Goal: Information Seeking & Learning: Find specific fact

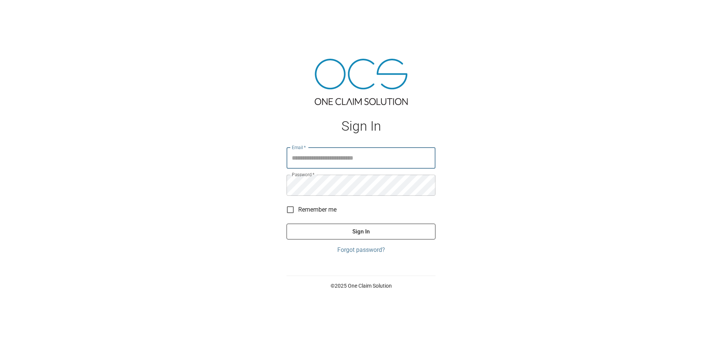
type input "**********"
click at [353, 230] on button "Sign In" at bounding box center [361, 231] width 149 height 16
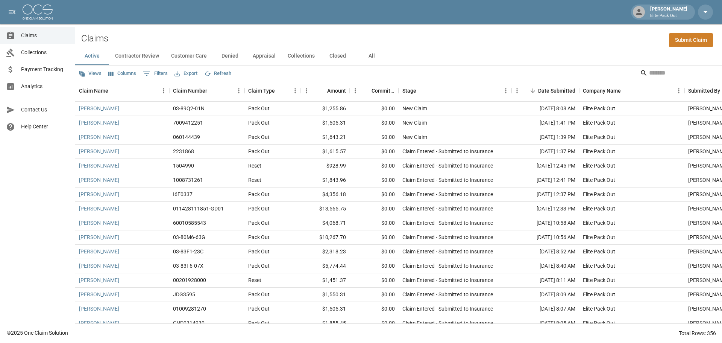
click at [366, 54] on button "All" at bounding box center [372, 56] width 34 height 18
click at [651, 72] on input "Search" at bounding box center [679, 73] width 60 height 12
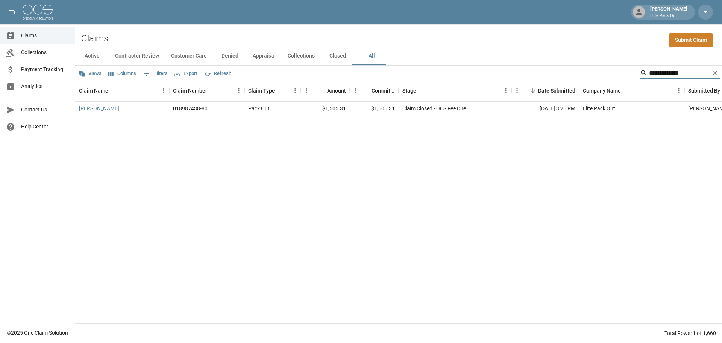
type input "**********"
click at [90, 111] on link "[PERSON_NAME]" at bounding box center [99, 109] width 40 height 8
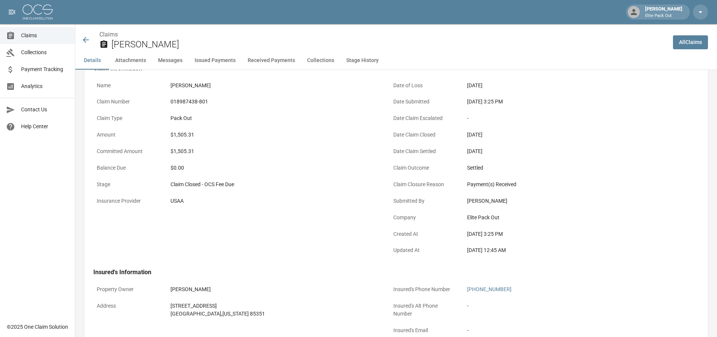
scroll to position [150, 0]
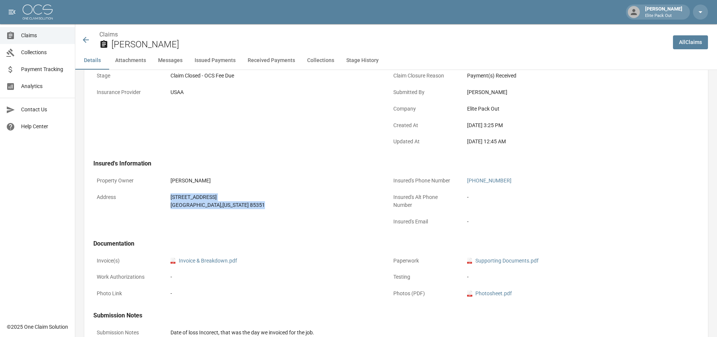
drag, startPoint x: 180, startPoint y: 197, endPoint x: 244, endPoint y: 207, distance: 65.0
click at [244, 207] on div "[STREET_ADDRESS][US_STATE]" at bounding box center [274, 201] width 214 height 23
copy div "[STREET_ADDRESS][US_STATE]"
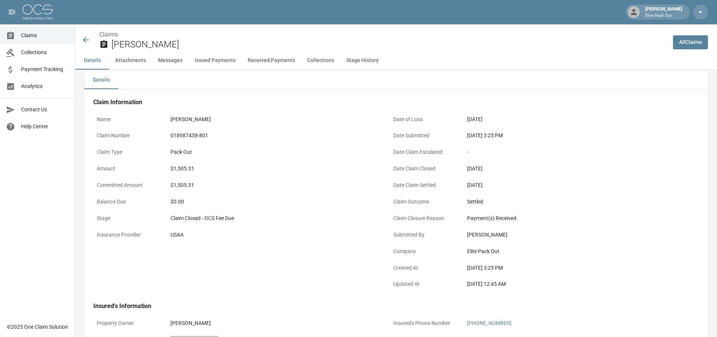
scroll to position [0, 0]
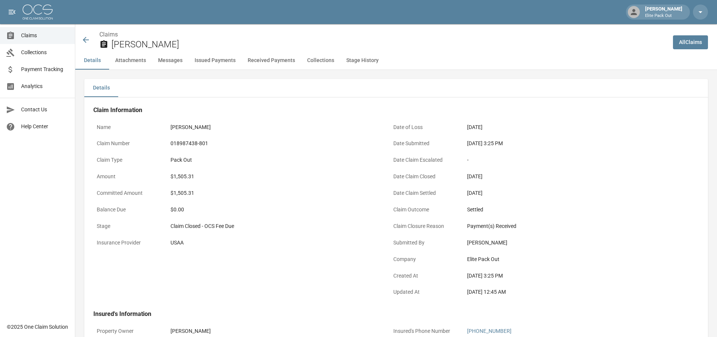
click at [195, 144] on div "018987438-801" at bounding box center [273, 144] width 207 height 8
copy div "018987438-801"
click at [183, 175] on div "$1,505.31" at bounding box center [273, 177] width 207 height 8
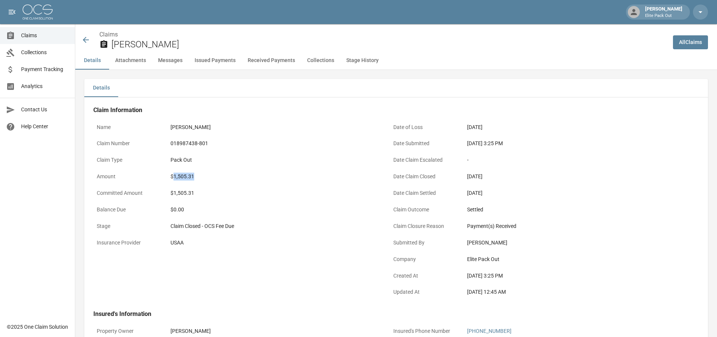
click at [183, 175] on div "$1,505.31" at bounding box center [273, 177] width 207 height 8
copy div "1,505.31"
drag, startPoint x: 465, startPoint y: 143, endPoint x: 493, endPoint y: 145, distance: 28.7
click at [493, 145] on div "[DATE] 3:25 PM" at bounding box center [570, 143] width 214 height 15
copy div "[DATE]"
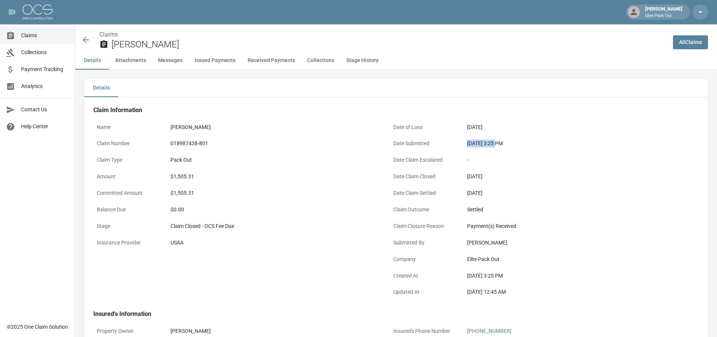
click at [86, 39] on icon at bounding box center [85, 39] width 9 height 9
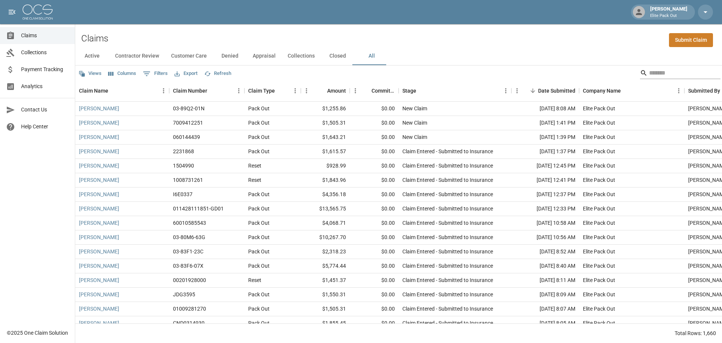
click at [649, 75] on input "Search" at bounding box center [679, 73] width 60 height 12
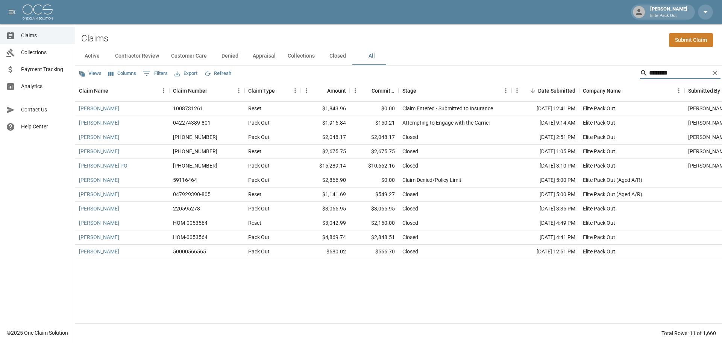
type input "*********"
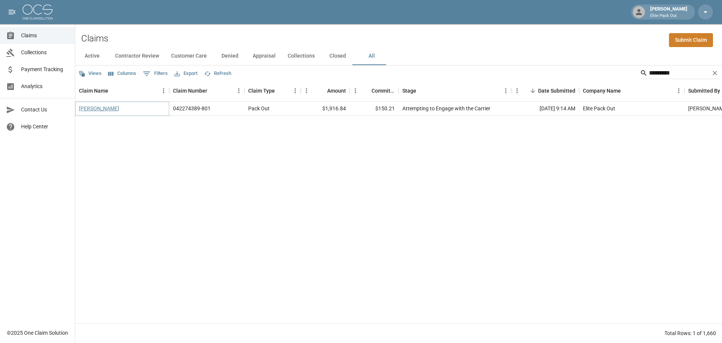
click at [105, 108] on link "[PERSON_NAME]" at bounding box center [99, 109] width 40 height 8
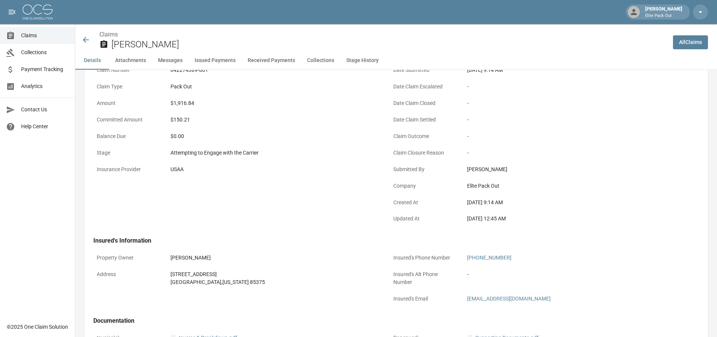
scroll to position [150, 0]
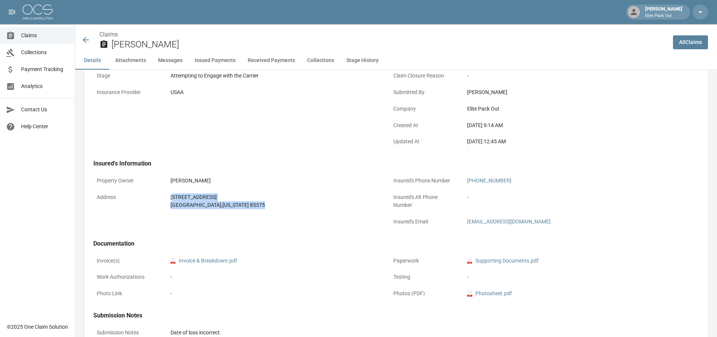
drag, startPoint x: 172, startPoint y: 194, endPoint x: 258, endPoint y: 206, distance: 86.6
click at [258, 206] on div "[STREET_ADDRESS][US_STATE]" at bounding box center [273, 201] width 207 height 16
drag, startPoint x: 256, startPoint y: 206, endPoint x: 250, endPoint y: 208, distance: 6.6
click at [256, 206] on div "[GEOGRAPHIC_DATA][US_STATE]" at bounding box center [273, 205] width 207 height 8
drag, startPoint x: 167, startPoint y: 196, endPoint x: 229, endPoint y: 213, distance: 65.1
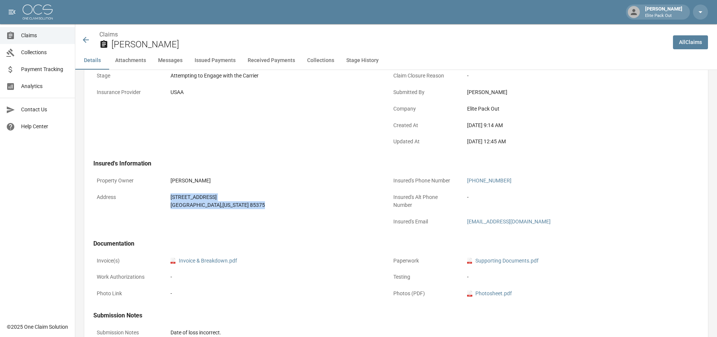
click at [229, 213] on div "Property Owner [PERSON_NAME] Address [STREET_ADDRESS][US_STATE]" at bounding box center [232, 197] width 296 height 67
copy div "[STREET_ADDRESS][US_STATE]"
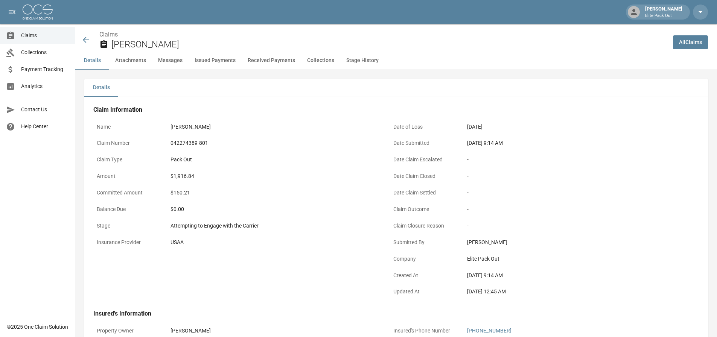
scroll to position [0, 0]
click at [194, 146] on div "042274389-801" at bounding box center [273, 144] width 207 height 8
copy div "042274389-801"
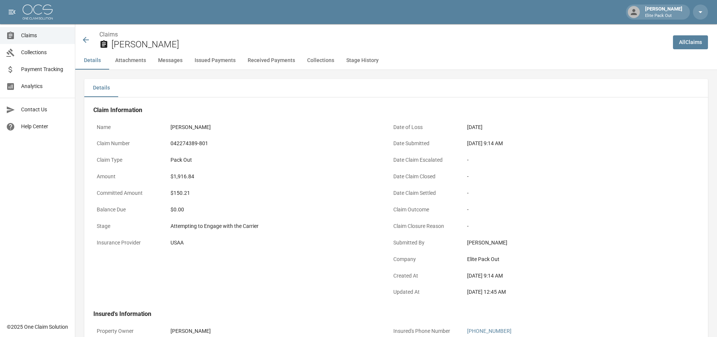
click at [183, 178] on div "$1,916.84" at bounding box center [273, 177] width 207 height 8
copy div "1,916.84"
drag, startPoint x: 465, startPoint y: 146, endPoint x: 496, endPoint y: 144, distance: 31.3
click at [496, 144] on div "Date Submitted [DATE] 9:14 AM" at bounding box center [533, 144] width 287 height 17
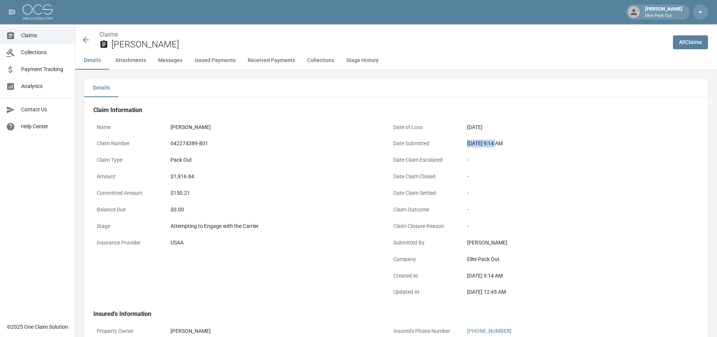
copy div "[DATE]"
click at [88, 42] on icon at bounding box center [85, 39] width 9 height 9
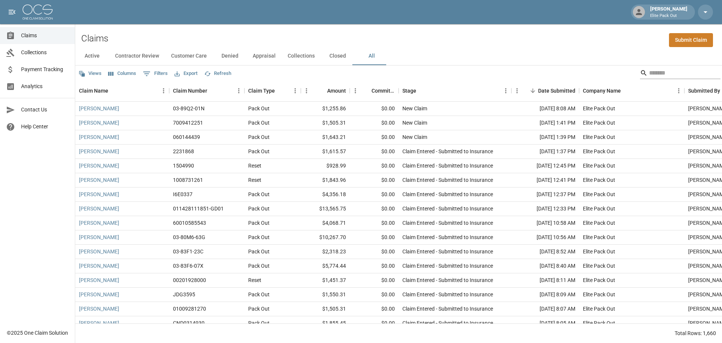
click at [660, 75] on input "Search" at bounding box center [679, 73] width 60 height 12
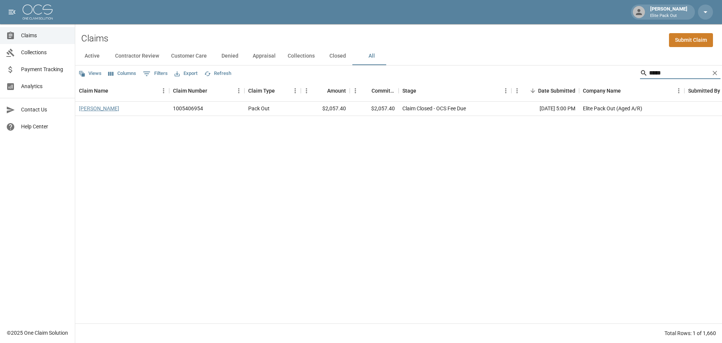
type input "*****"
click at [84, 105] on link "[PERSON_NAME]" at bounding box center [99, 109] width 40 height 8
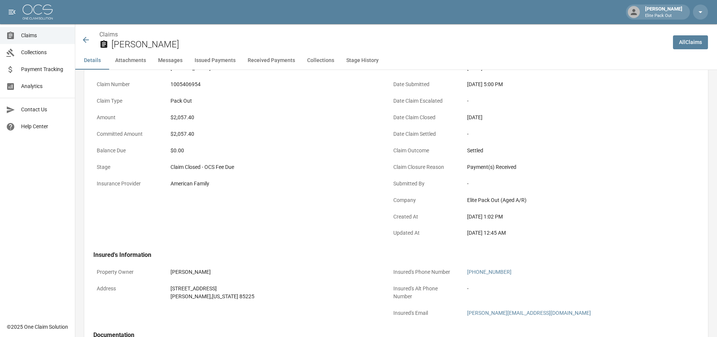
scroll to position [150, 0]
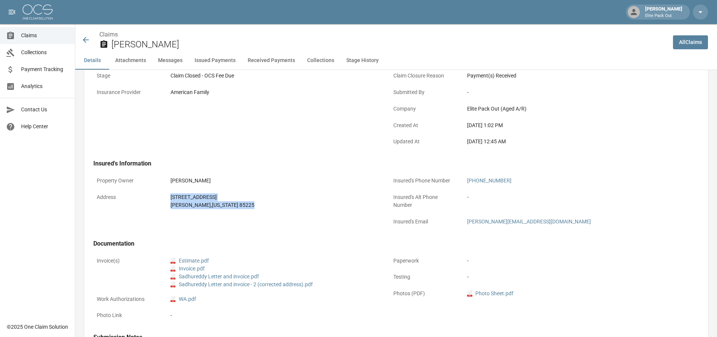
drag, startPoint x: 162, startPoint y: 197, endPoint x: 231, endPoint y: 208, distance: 70.1
click at [231, 208] on div "Address [STREET_ADDRESS][US_STATE]" at bounding box center [236, 201] width 287 height 23
copy div "[STREET_ADDRESS][US_STATE]"
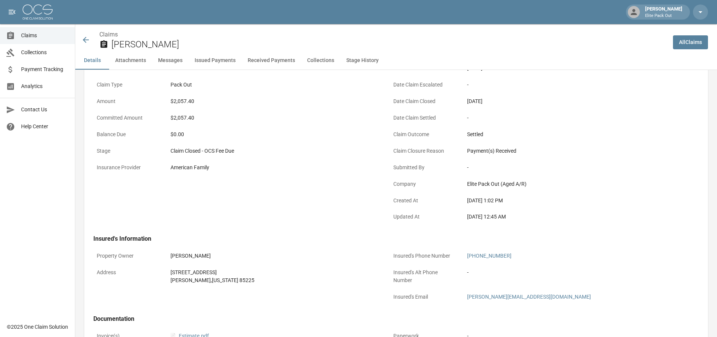
click at [186, 103] on div "$2,057.40" at bounding box center [273, 101] width 207 height 8
copy div "$2,057.40"
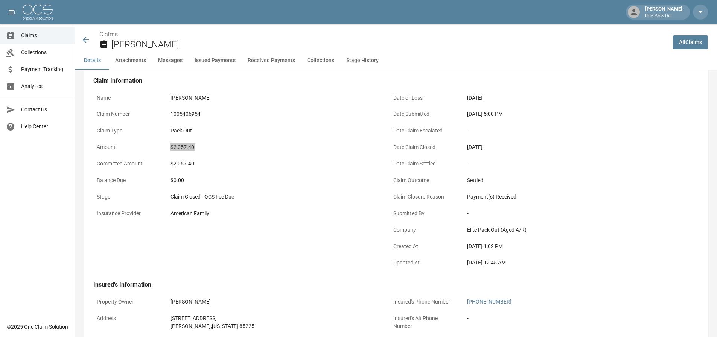
scroll to position [0, 0]
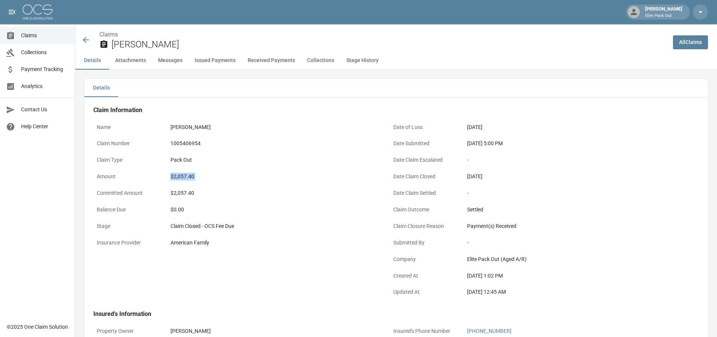
click at [193, 143] on div "1005406954" at bounding box center [273, 144] width 207 height 8
drag, startPoint x: 466, startPoint y: 145, endPoint x: 497, endPoint y: 146, distance: 30.5
click at [497, 146] on div "[DATE] 5:00 PM" at bounding box center [570, 143] width 214 height 15
click at [490, 147] on div "[DATE] 5:00 PM" at bounding box center [570, 144] width 207 height 8
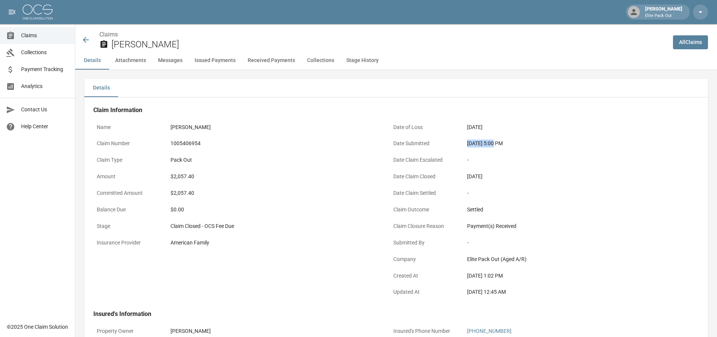
drag, startPoint x: 466, startPoint y: 141, endPoint x: 494, endPoint y: 145, distance: 27.3
click at [494, 145] on div "[DATE] 5:00 PM" at bounding box center [570, 143] width 214 height 15
click at [82, 43] on icon at bounding box center [85, 39] width 9 height 9
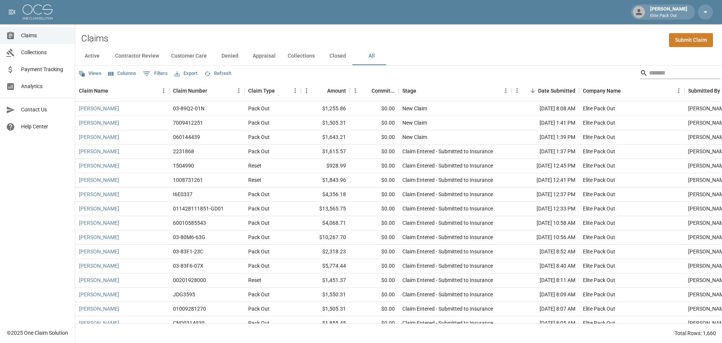
click at [652, 68] on input "Search" at bounding box center [679, 73] width 60 height 12
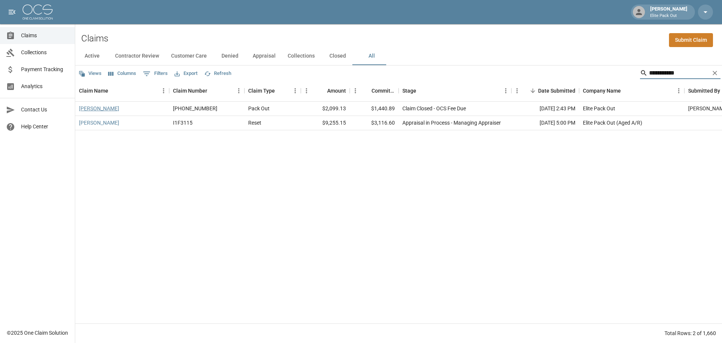
type input "**********"
click at [114, 109] on link "[PERSON_NAME]" at bounding box center [99, 109] width 40 height 8
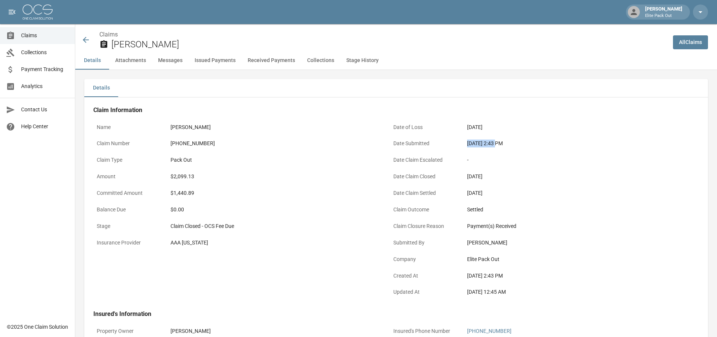
drag, startPoint x: 462, startPoint y: 147, endPoint x: 497, endPoint y: 145, distance: 35.1
click at [497, 145] on div "Date Submitted [DATE] 2:43 PM" at bounding box center [533, 144] width 287 height 17
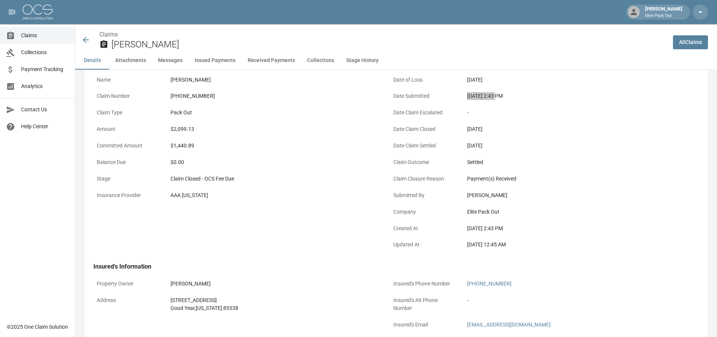
scroll to position [75, 0]
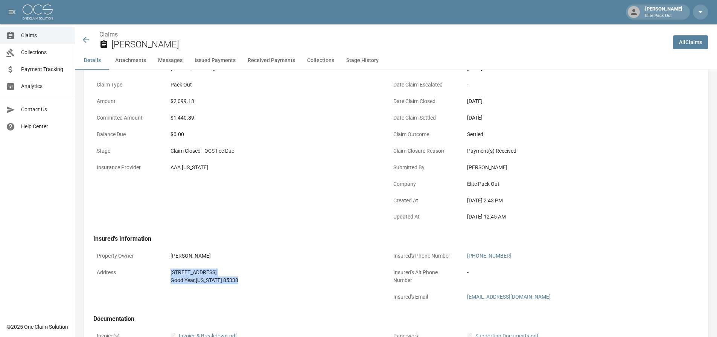
drag, startPoint x: 169, startPoint y: 269, endPoint x: 248, endPoint y: 282, distance: 80.6
click at [248, 282] on div "[STREET_ADDRESS][US_STATE]" at bounding box center [274, 276] width 214 height 23
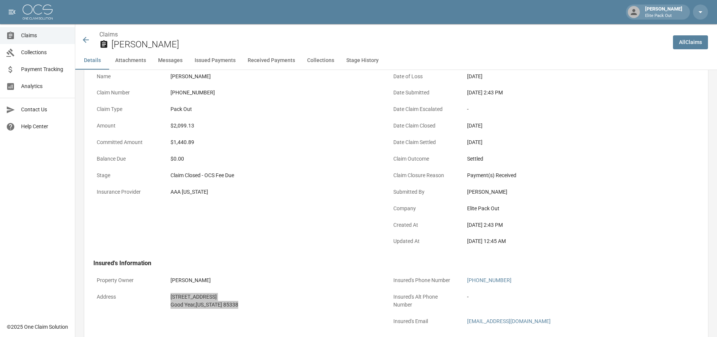
scroll to position [0, 0]
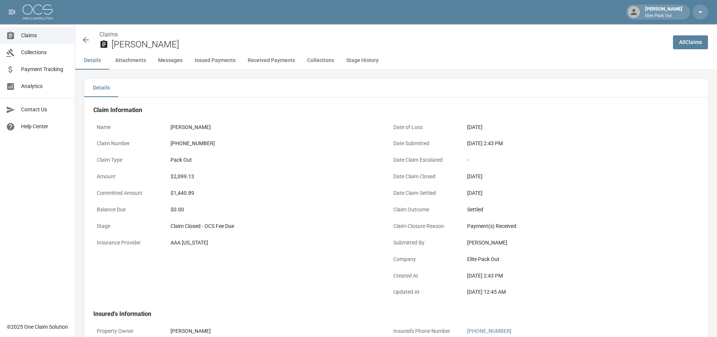
click at [185, 144] on div "[PHONE_NUMBER]" at bounding box center [273, 144] width 207 height 8
click at [187, 176] on div "$2,099.13" at bounding box center [273, 177] width 207 height 8
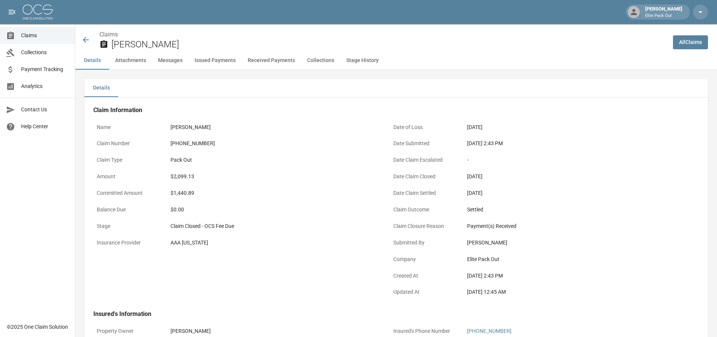
click at [191, 145] on div "[PHONE_NUMBER]" at bounding box center [273, 144] width 207 height 8
click at [85, 41] on icon at bounding box center [85, 39] width 9 height 9
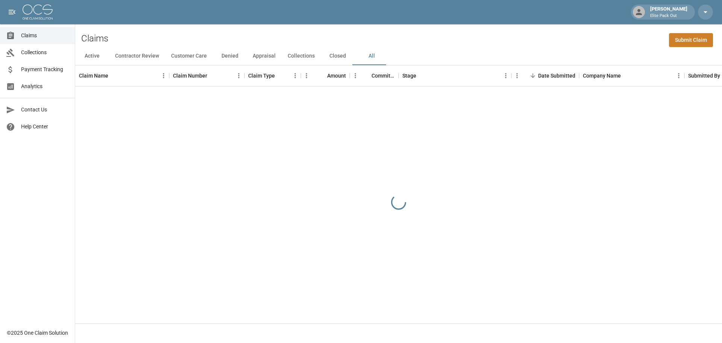
click at [523, 33] on div "Claims Submit Claim" at bounding box center [398, 35] width 647 height 23
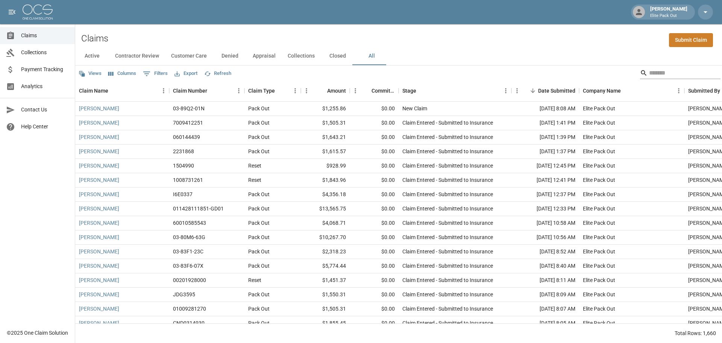
click at [662, 73] on input "Search" at bounding box center [679, 73] width 60 height 12
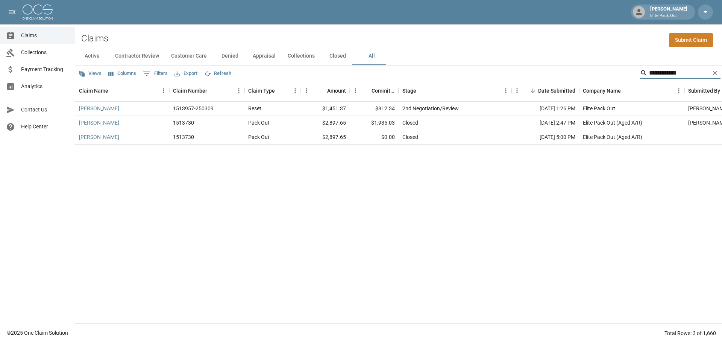
type input "**********"
click at [106, 107] on link "[PERSON_NAME]" at bounding box center [99, 109] width 40 height 8
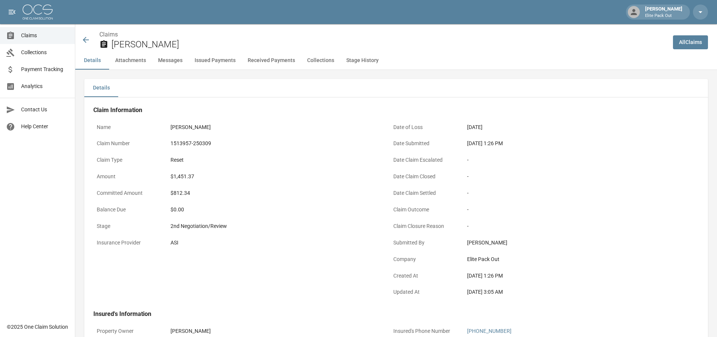
click at [191, 145] on div "1513957-250309" at bounding box center [273, 144] width 207 height 8
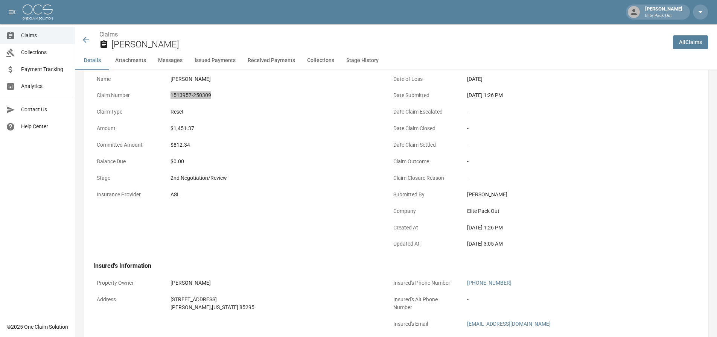
scroll to position [75, 0]
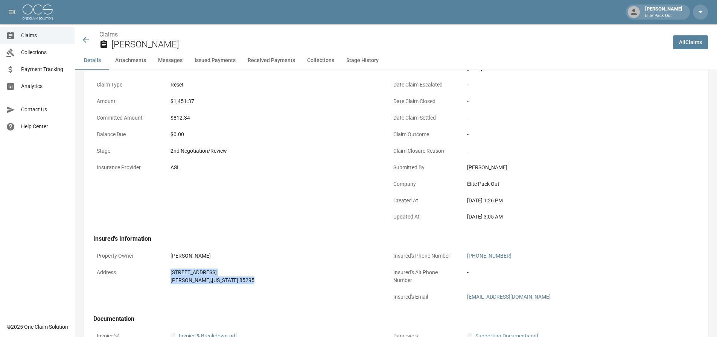
drag, startPoint x: 166, startPoint y: 270, endPoint x: 250, endPoint y: 290, distance: 86.1
click at [250, 290] on div "Property Owner [PERSON_NAME] Address [STREET_ADDRESS][US_STATE]" at bounding box center [232, 273] width 296 height 67
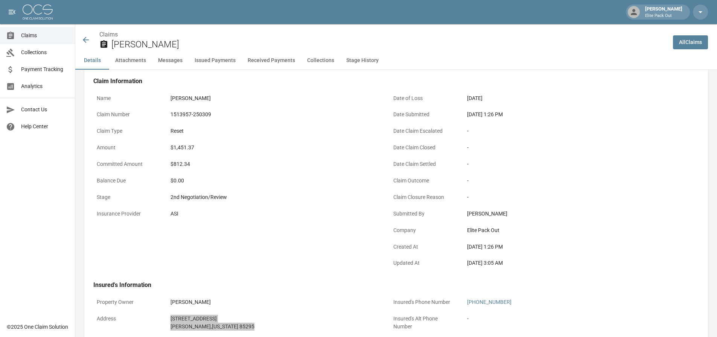
scroll to position [0, 0]
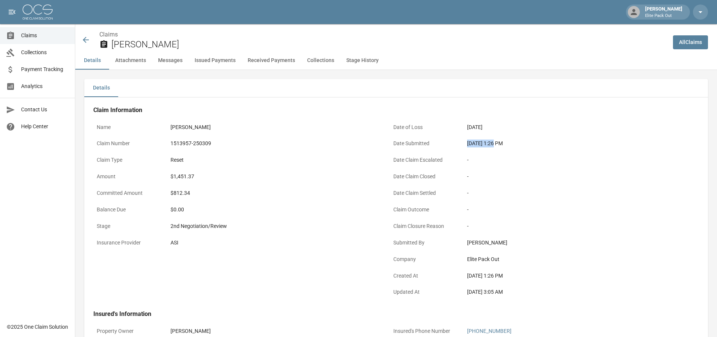
drag, startPoint x: 467, startPoint y: 145, endPoint x: 494, endPoint y: 146, distance: 27.5
click at [494, 146] on div "[DATE] 1:26 PM" at bounding box center [570, 144] width 207 height 8
drag, startPoint x: 167, startPoint y: 177, endPoint x: 204, endPoint y: 177, distance: 36.5
click at [204, 177] on div "$1,451.37" at bounding box center [274, 176] width 214 height 15
click at [90, 39] on icon at bounding box center [85, 39] width 9 height 9
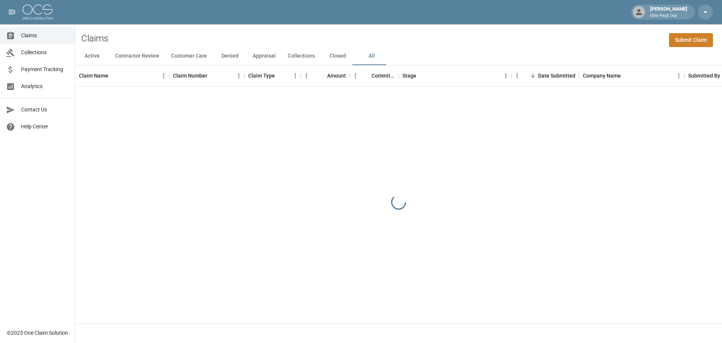
click at [480, 50] on div "Active Contractor Review Customer Care Denied Appraisal Collections Closed All" at bounding box center [398, 56] width 647 height 18
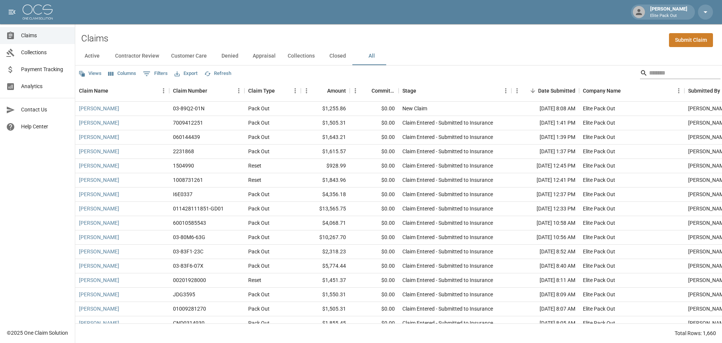
click at [662, 71] on input "Search" at bounding box center [679, 73] width 60 height 12
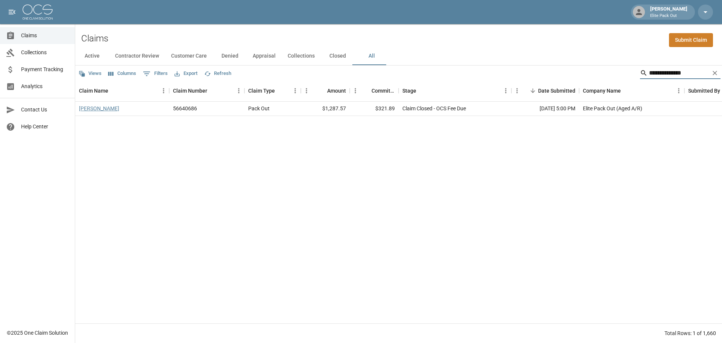
type input "**********"
click at [115, 110] on link "[PERSON_NAME]" at bounding box center [99, 109] width 40 height 8
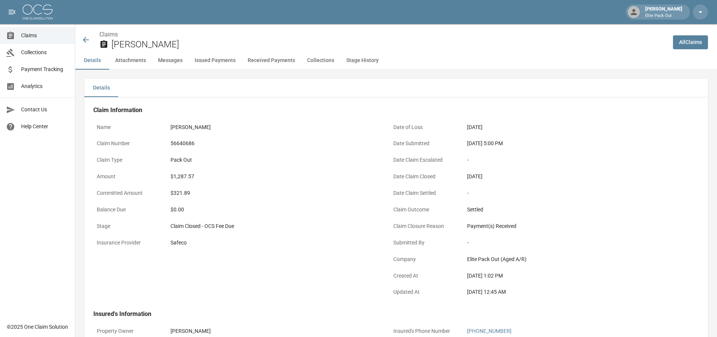
click at [174, 143] on div "56640686" at bounding box center [273, 144] width 207 height 8
click at [184, 178] on div "$1,287.57" at bounding box center [273, 177] width 207 height 8
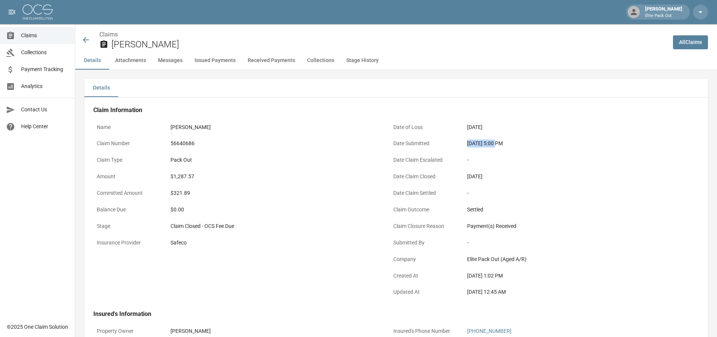
drag, startPoint x: 463, startPoint y: 143, endPoint x: 496, endPoint y: 145, distance: 32.8
click at [496, 145] on div "[DATE] 5:00 PM" at bounding box center [570, 143] width 214 height 15
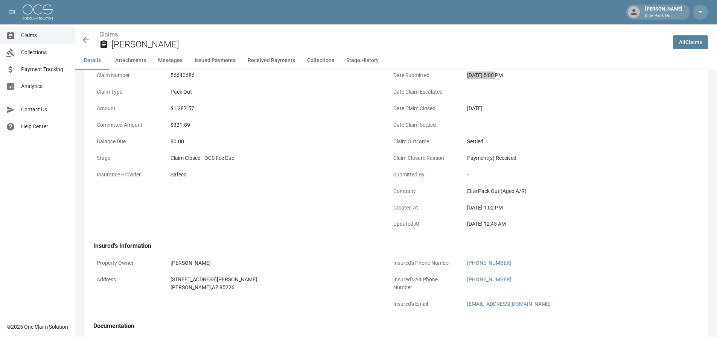
scroll to position [150, 0]
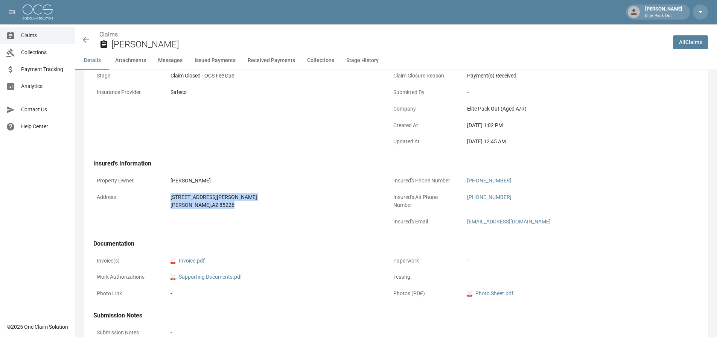
drag, startPoint x: 169, startPoint y: 195, endPoint x: 223, endPoint y: 209, distance: 55.5
click at [223, 209] on div "[STREET_ADDRESS][PERSON_NAME]" at bounding box center [274, 201] width 214 height 23
click at [88, 38] on icon at bounding box center [85, 39] width 9 height 9
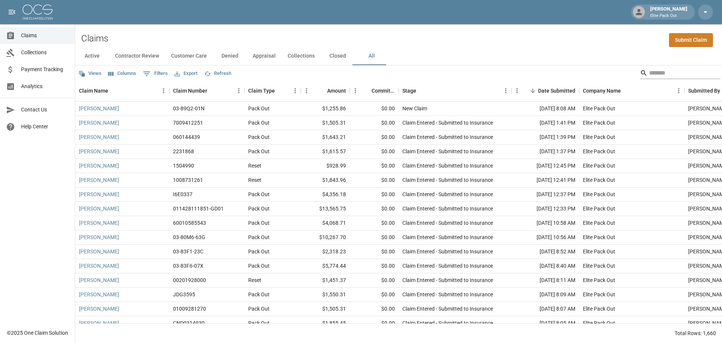
click at [681, 70] on input "Search" at bounding box center [679, 73] width 60 height 12
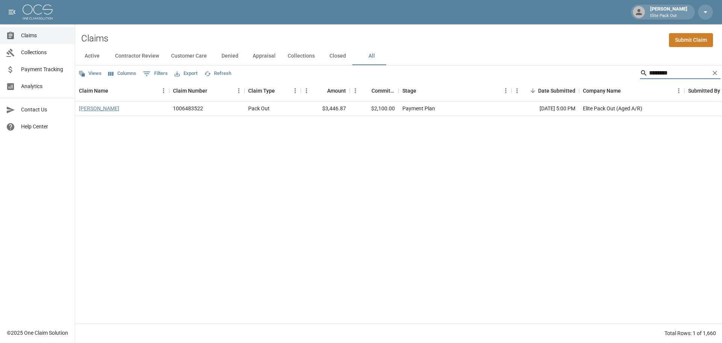
type input "********"
click at [102, 106] on link "[PERSON_NAME]" at bounding box center [99, 109] width 40 height 8
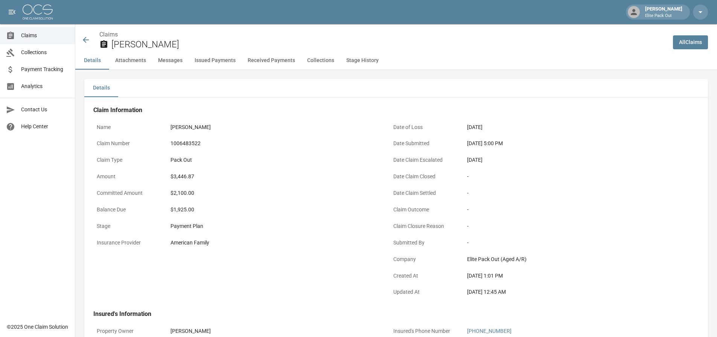
click at [189, 142] on div "1006483522" at bounding box center [273, 144] width 207 height 8
drag, startPoint x: 468, startPoint y: 144, endPoint x: 496, endPoint y: 143, distance: 28.3
click at [496, 143] on div "[DATE] 5:00 PM" at bounding box center [570, 144] width 207 height 8
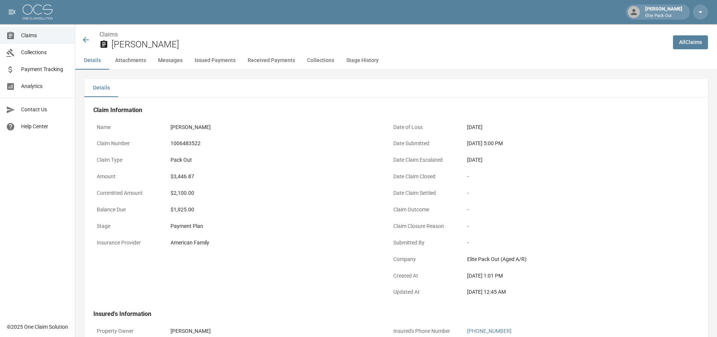
click at [183, 177] on div "$3,446.87" at bounding box center [273, 177] width 207 height 8
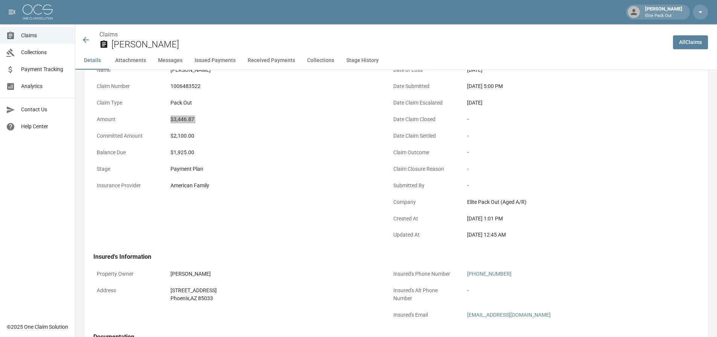
scroll to position [75, 0]
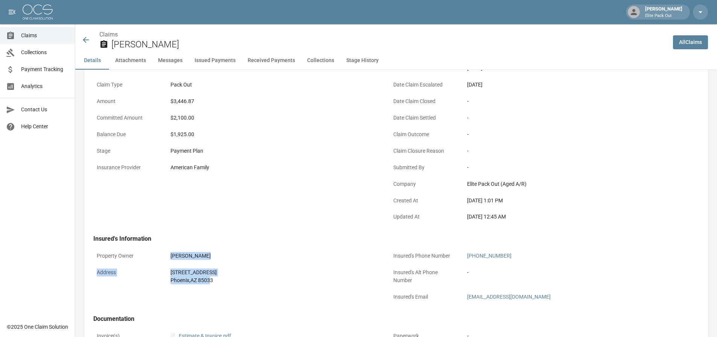
drag, startPoint x: 169, startPoint y: 263, endPoint x: 212, endPoint y: 281, distance: 46.5
click at [212, 281] on div "Property Owner [PERSON_NAME] Address [STREET_ADDRESS][PERSON_NAME]" at bounding box center [232, 273] width 296 height 67
click at [212, 281] on div "[GEOGRAPHIC_DATA] , AZ 85033" at bounding box center [273, 280] width 207 height 8
drag, startPoint x: 171, startPoint y: 269, endPoint x: 213, endPoint y: 279, distance: 43.1
click at [213, 279] on div "[STREET_ADDRESS][PERSON_NAME]" at bounding box center [273, 277] width 207 height 16
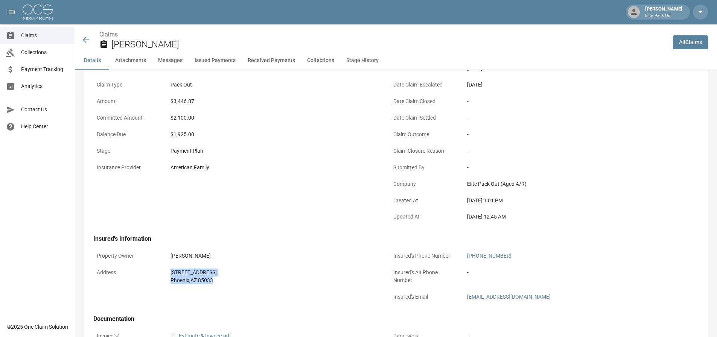
click at [84, 37] on icon at bounding box center [85, 39] width 9 height 9
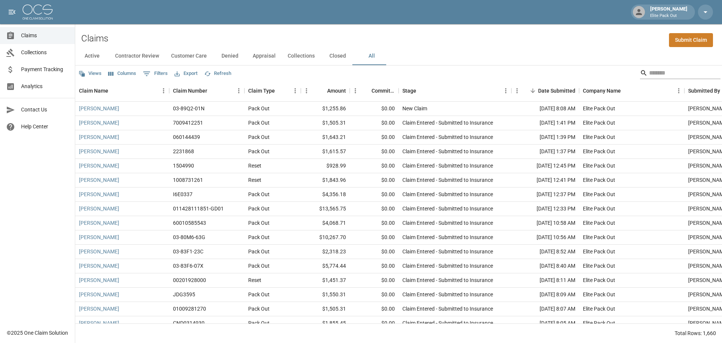
click at [651, 69] on input "Search" at bounding box center [679, 73] width 60 height 12
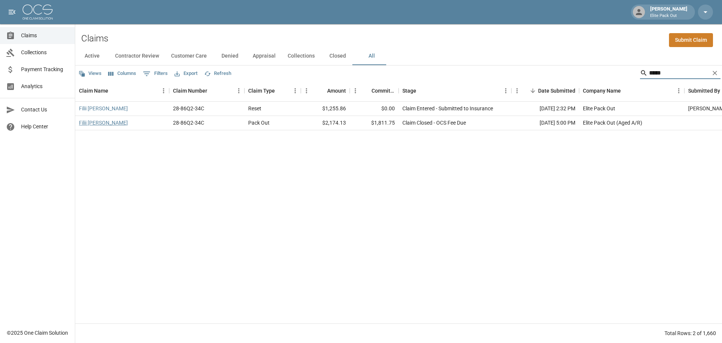
type input "*****"
click at [96, 126] on link "Filii [PERSON_NAME]" at bounding box center [103, 123] width 49 height 8
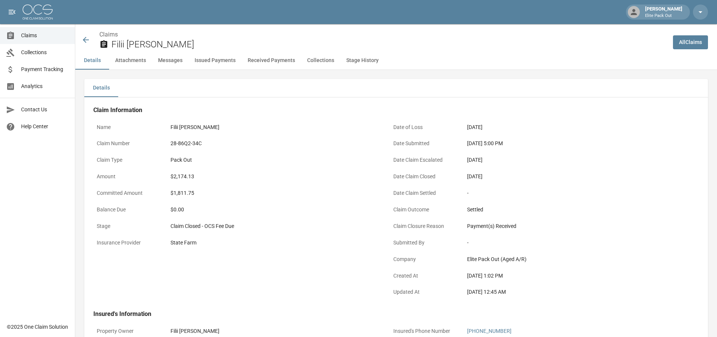
click at [191, 145] on div "28-86Q2-34C" at bounding box center [273, 144] width 207 height 8
click at [183, 174] on div "$2,174.13" at bounding box center [273, 177] width 207 height 8
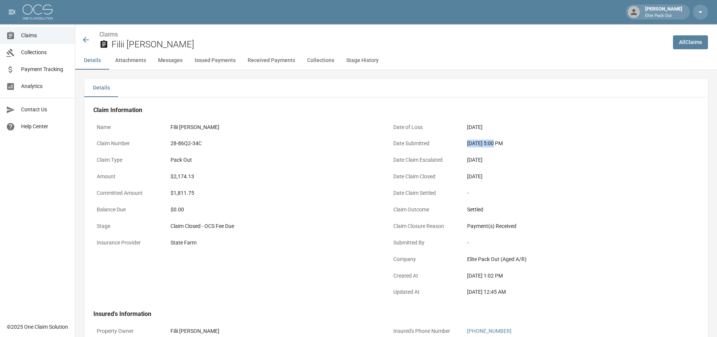
drag, startPoint x: 463, startPoint y: 143, endPoint x: 490, endPoint y: 145, distance: 27.2
click at [490, 145] on div "Date Submitted [DATE] 5:00 PM" at bounding box center [533, 144] width 287 height 17
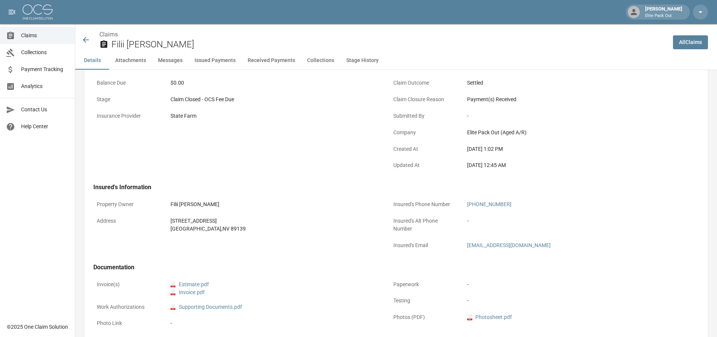
scroll to position [150, 0]
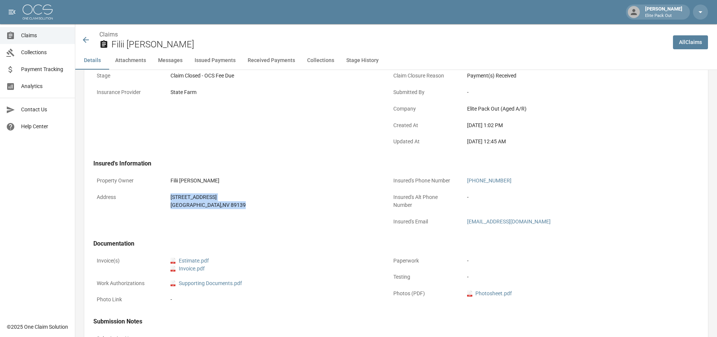
drag, startPoint x: 170, startPoint y: 194, endPoint x: 269, endPoint y: 206, distance: 98.9
click at [269, 206] on div "[STREET_ADDRESS]" at bounding box center [273, 201] width 207 height 16
click at [260, 199] on div "[STREET_ADDRESS]" at bounding box center [273, 197] width 207 height 8
